Goal: Find specific page/section: Find specific page/section

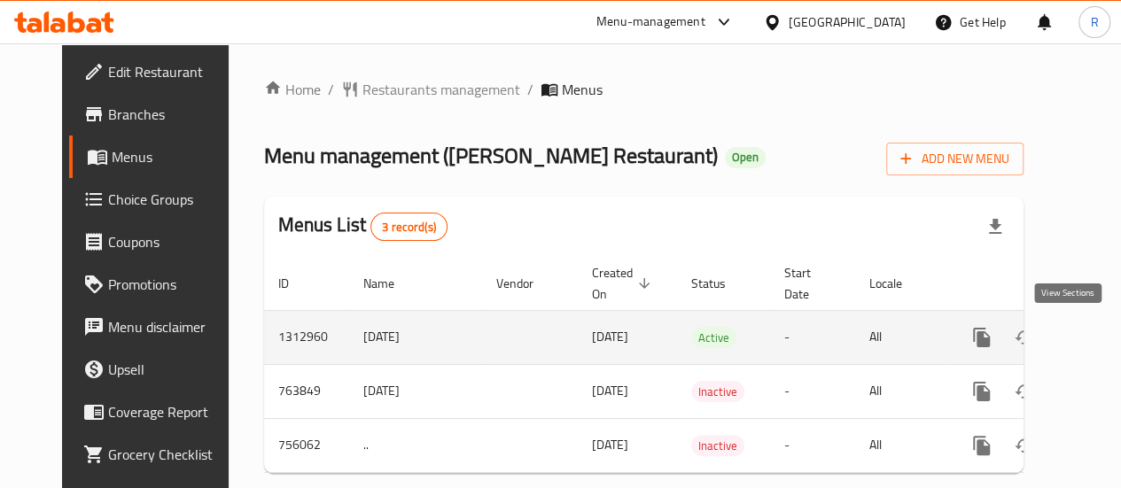
click at [1099, 336] on icon "enhanced table" at bounding box center [1109, 337] width 21 height 21
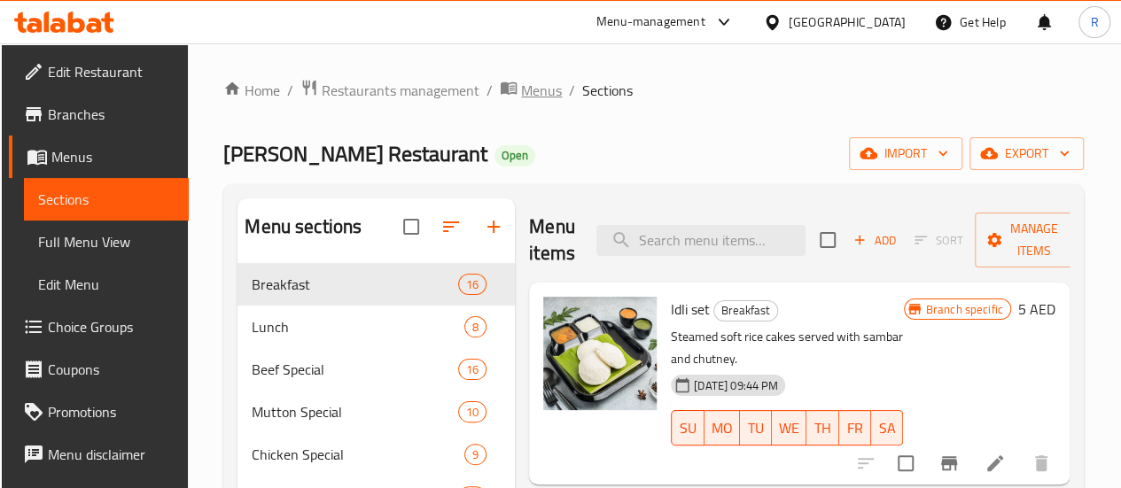
click at [543, 95] on span "Menus" at bounding box center [541, 90] width 41 height 21
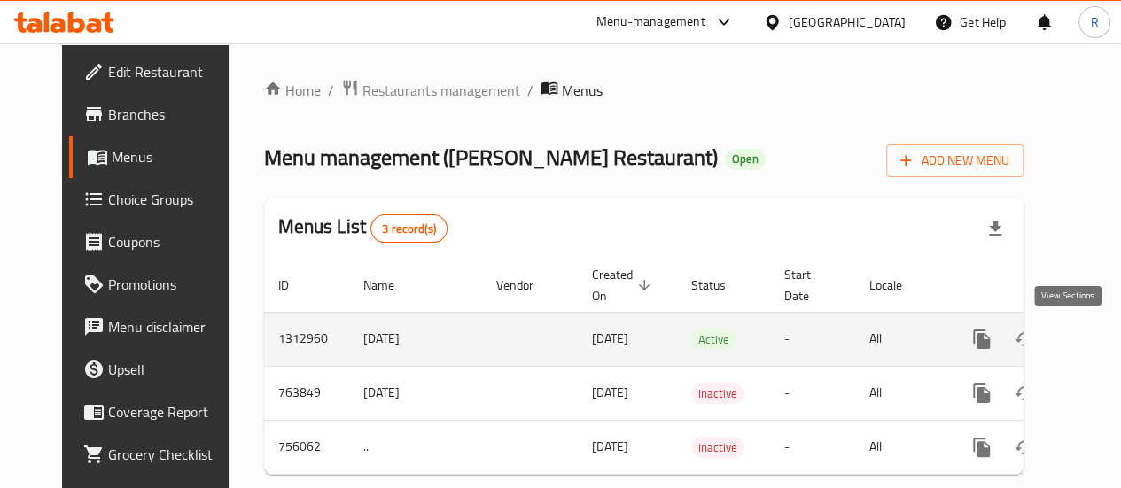
click at [1099, 345] on icon "enhanced table" at bounding box center [1109, 339] width 21 height 21
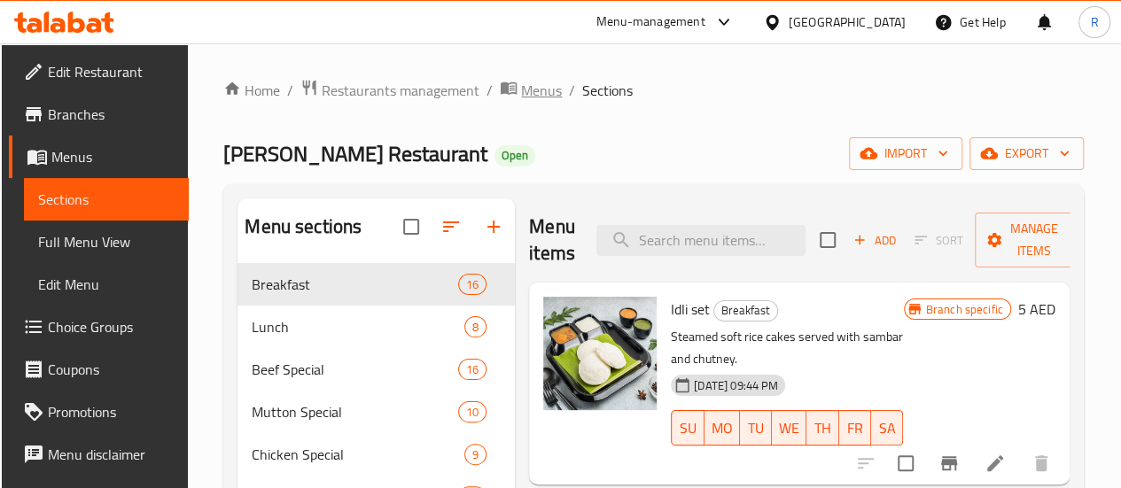
click at [550, 92] on span "Menus" at bounding box center [541, 90] width 41 height 21
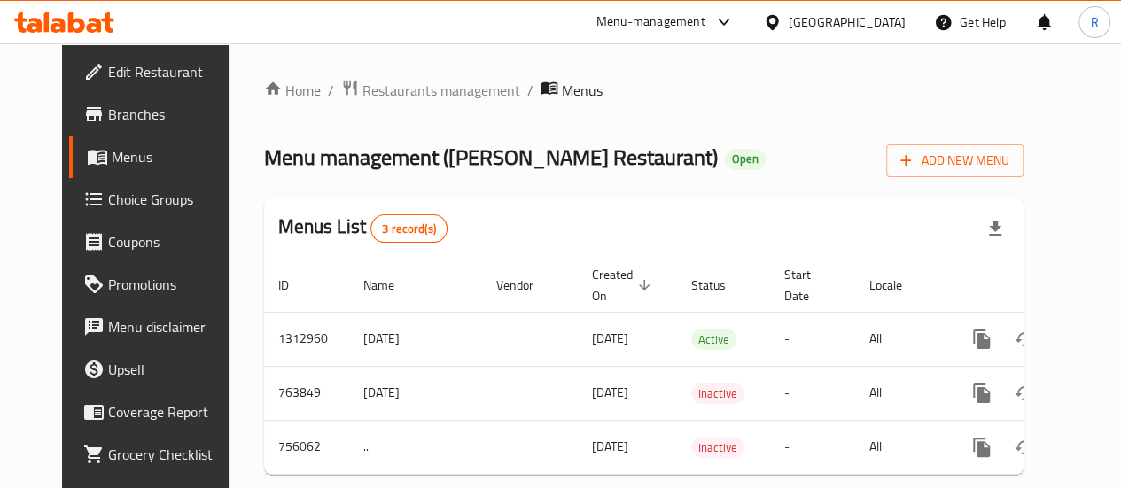
click at [369, 85] on span "Restaurants management" at bounding box center [442, 90] width 158 height 21
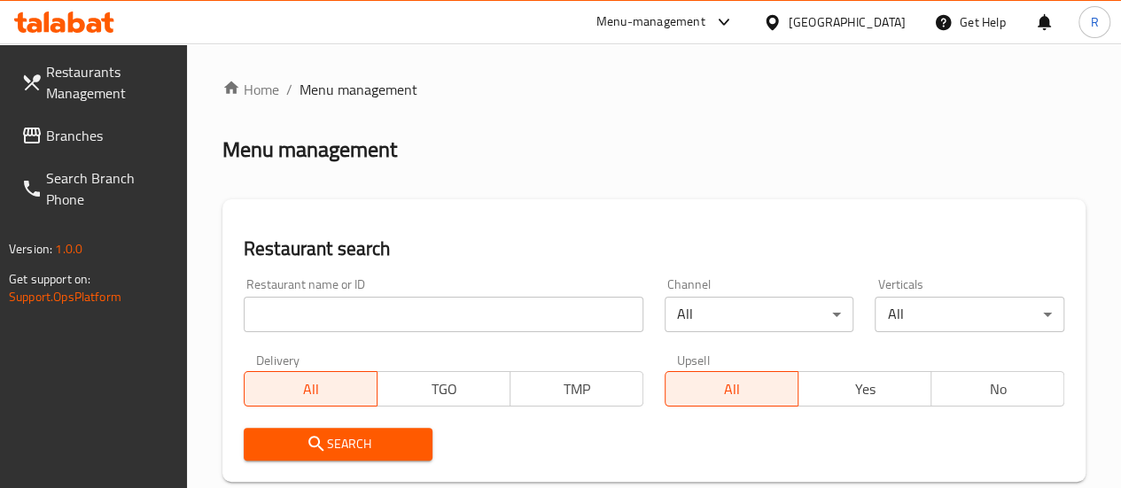
click at [88, 136] on span "Branches" at bounding box center [109, 135] width 127 height 21
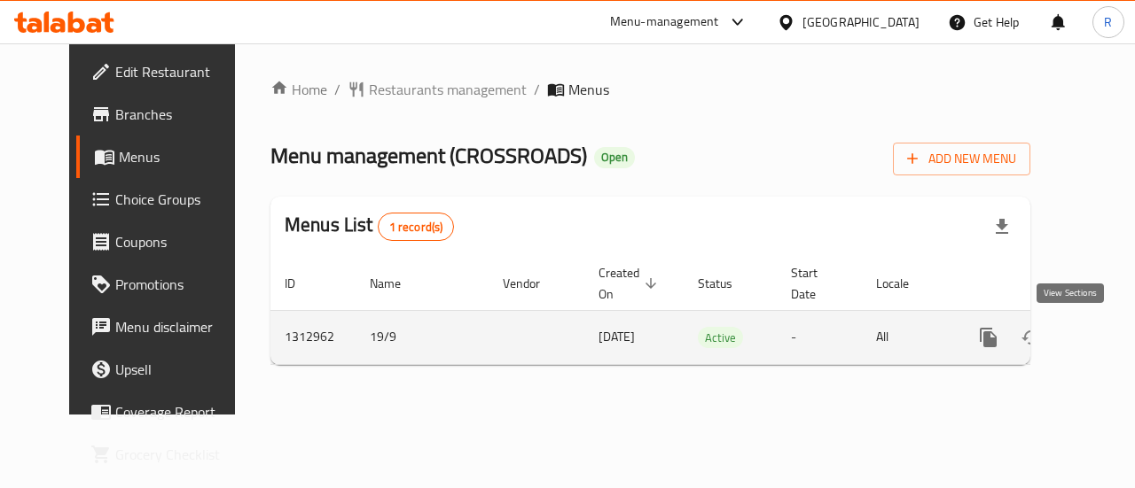
click at [1105, 337] on icon "enhanced table" at bounding box center [1115, 337] width 21 height 21
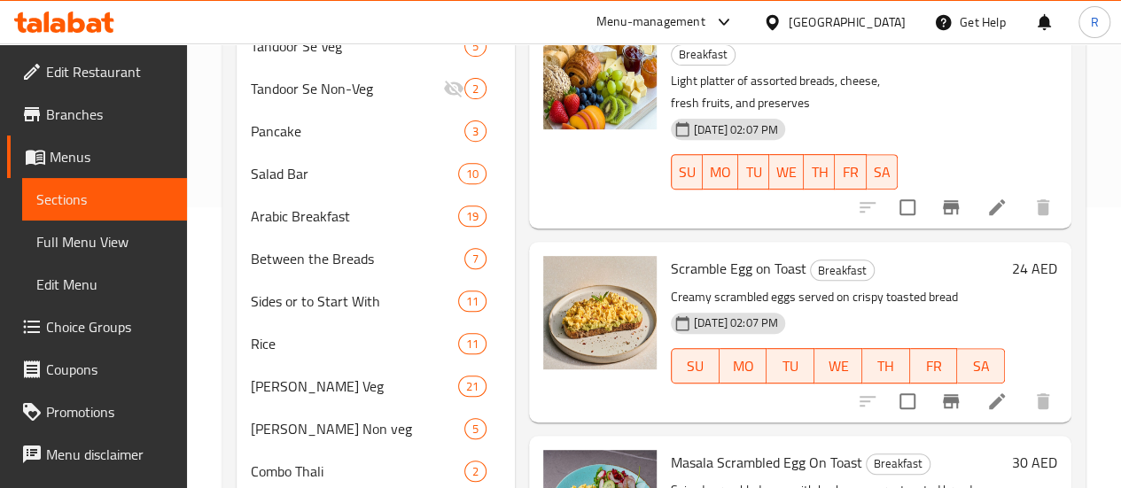
scroll to position [284, 0]
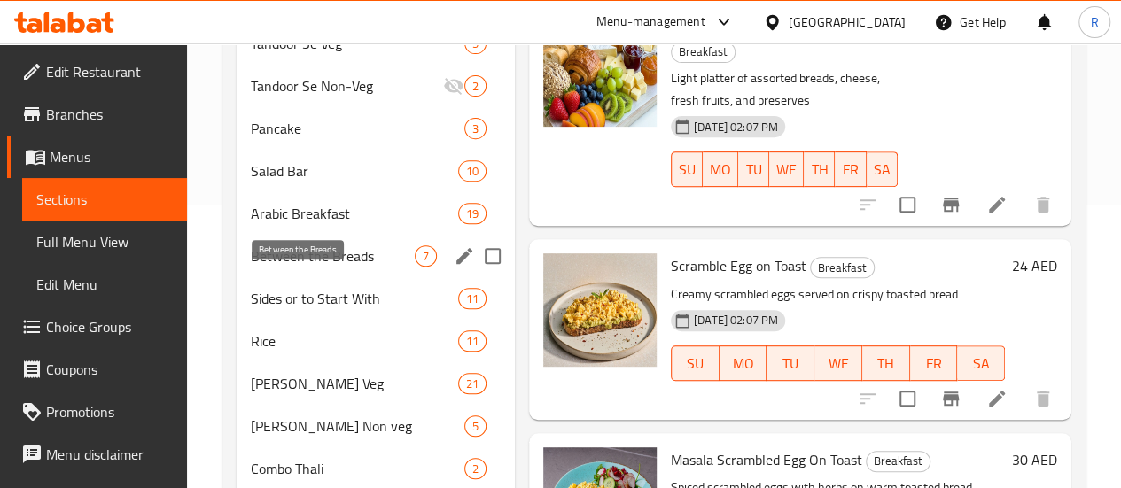
click at [296, 267] on span "Between the Breads" at bounding box center [333, 256] width 164 height 21
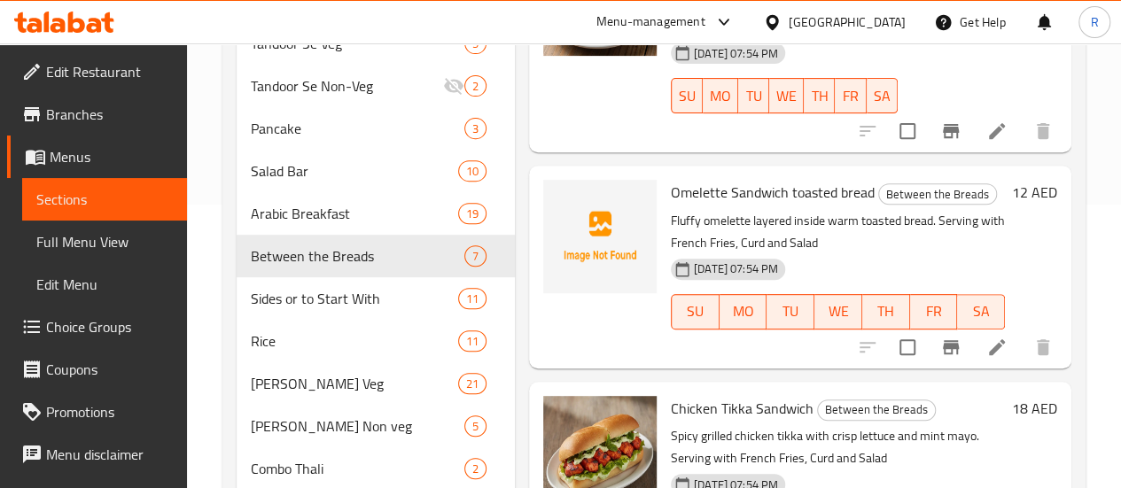
scroll to position [69, 0]
